Goal: Complete application form

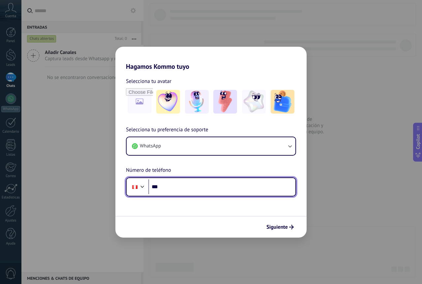
drag, startPoint x: 0, startPoint y: 0, endPoint x: 196, endPoint y: 187, distance: 271.4
click at [196, 187] on input "***" at bounding box center [221, 186] width 147 height 15
type input "**********"
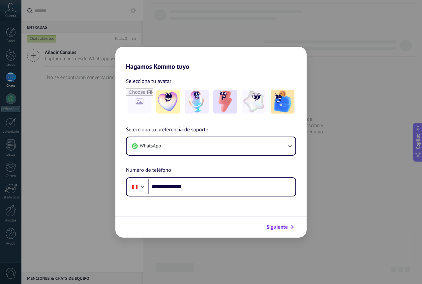
click at [289, 222] on div "Siguiente" at bounding box center [279, 227] width 33 height 11
click at [288, 228] on span "Siguiente" at bounding box center [279, 227] width 27 height 5
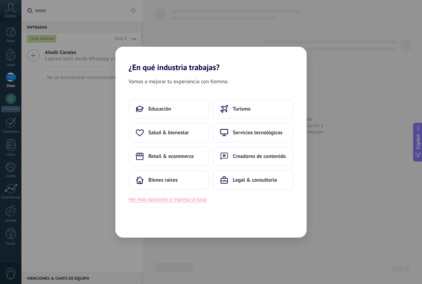
click at [172, 200] on button "Ver más opciones o ingresa la tuya" at bounding box center [167, 199] width 78 height 9
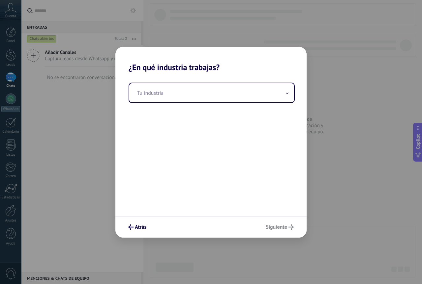
drag, startPoint x: 163, startPoint y: 94, endPoint x: 163, endPoint y: 103, distance: 9.9
click at [163, 103] on div "Tu industria" at bounding box center [210, 144] width 191 height 144
click at [275, 226] on div "Atrás Siguiente" at bounding box center [210, 227] width 191 height 22
click at [129, 223] on button "Atrás" at bounding box center [137, 227] width 24 height 11
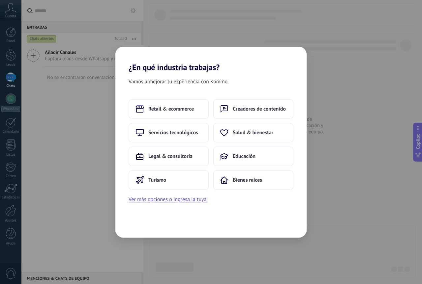
click at [62, 93] on div "¿En qué industria trabajas? Vamos a mejorar tu experiencia con Kommo. Retail & …" at bounding box center [211, 142] width 422 height 284
click at [91, 176] on div "¿En qué industria trabajas? Vamos a mejorar tu experiencia con Kommo. Retail & …" at bounding box center [211, 142] width 422 height 284
